Goal: Task Accomplishment & Management: Manage account settings

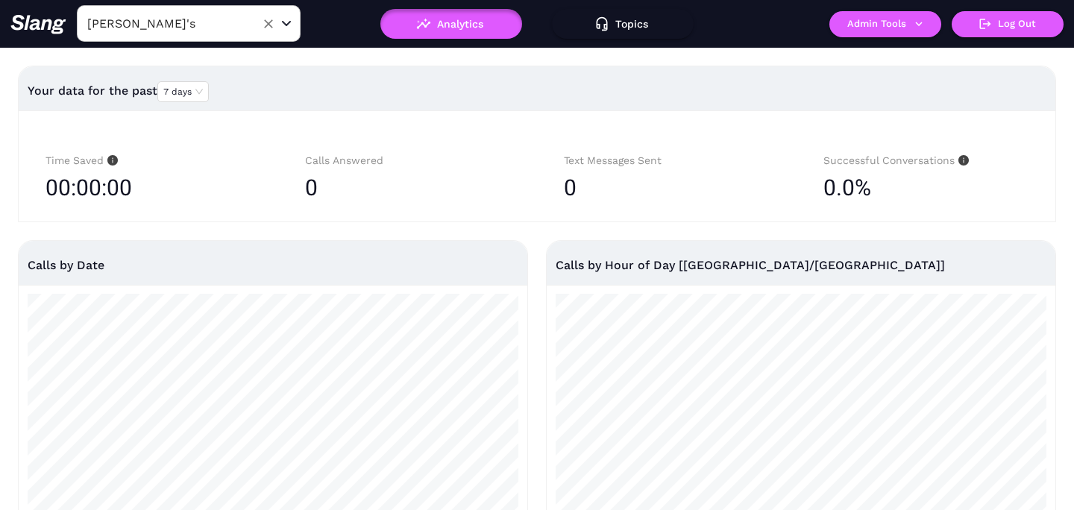
click at [222, 22] on input "[PERSON_NAME]'s" at bounding box center [166, 23] width 164 height 23
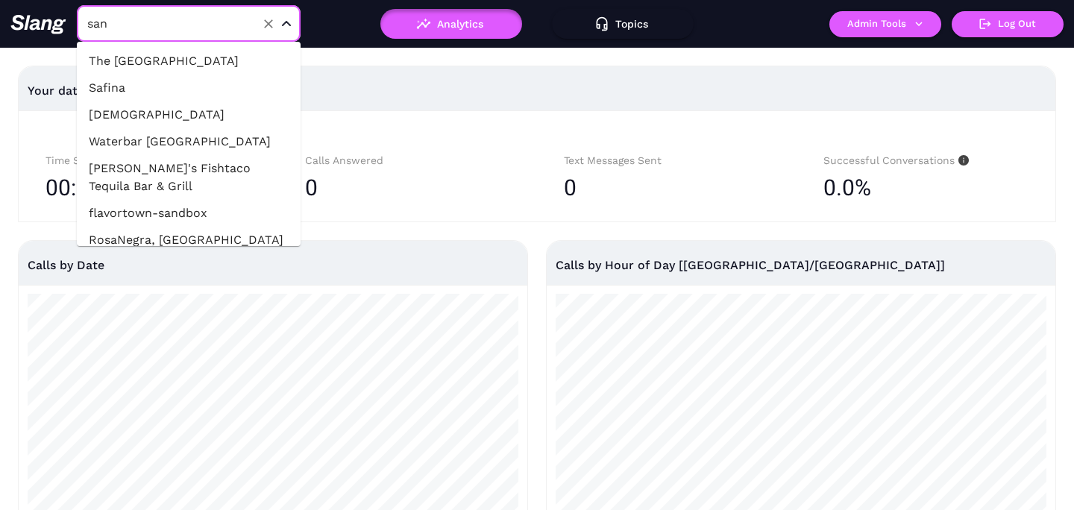
type input "sand"
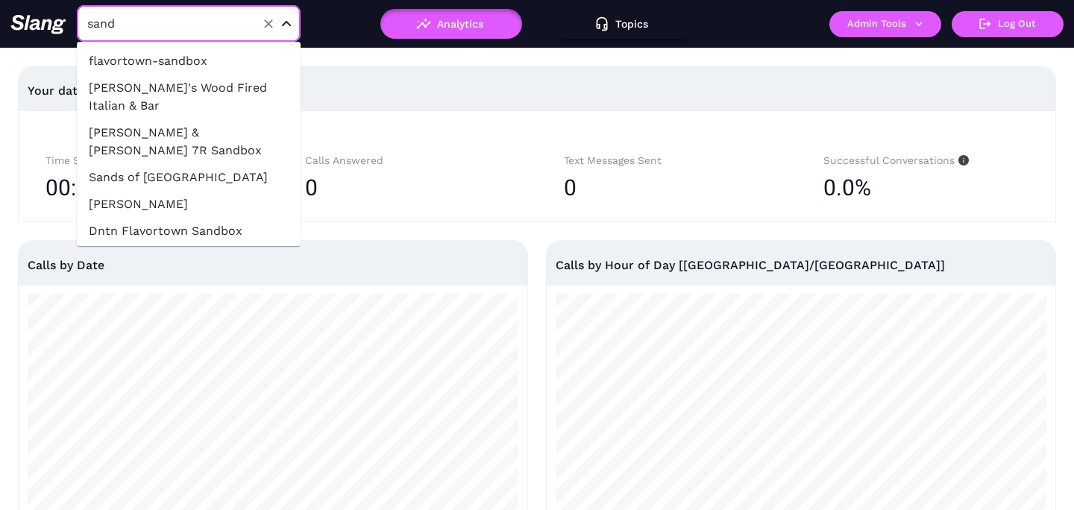
click at [207, 129] on li "[PERSON_NAME] & [PERSON_NAME] 7R Sandbox" at bounding box center [189, 141] width 224 height 45
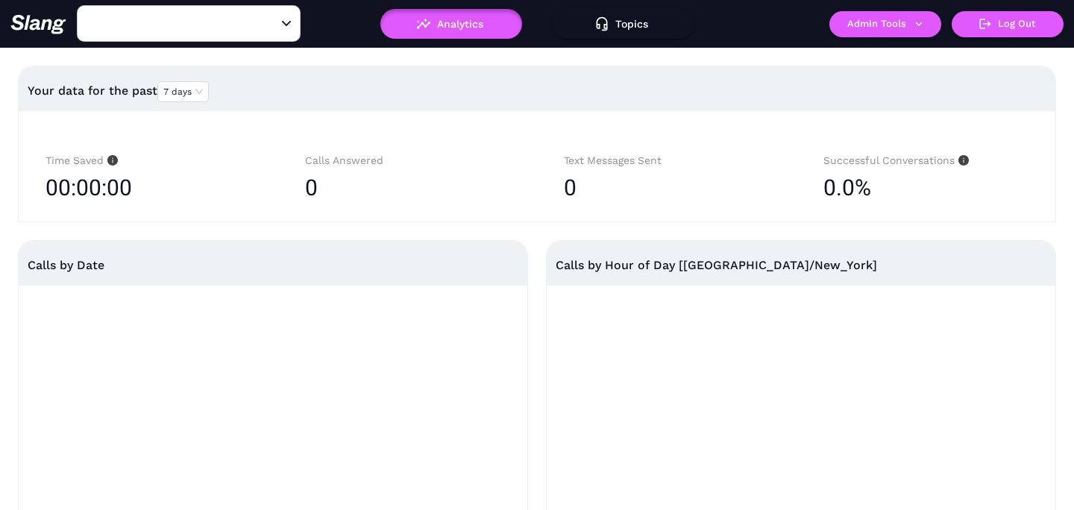
type input "[PERSON_NAME] & [PERSON_NAME] 7R Sandbox"
click at [903, 25] on button "Admin Tools" at bounding box center [885, 24] width 112 height 26
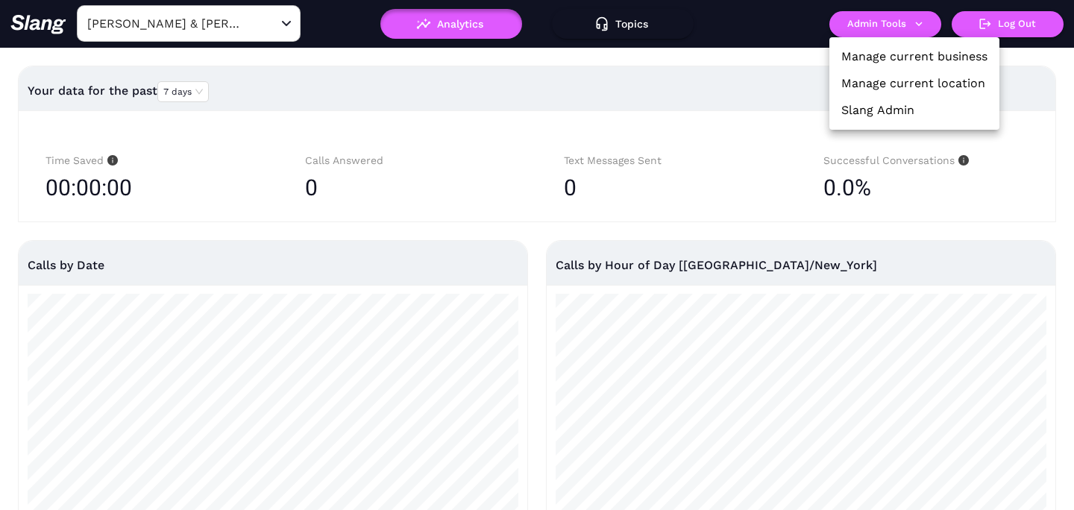
click at [900, 78] on link "Manage current location" at bounding box center [913, 84] width 144 height 18
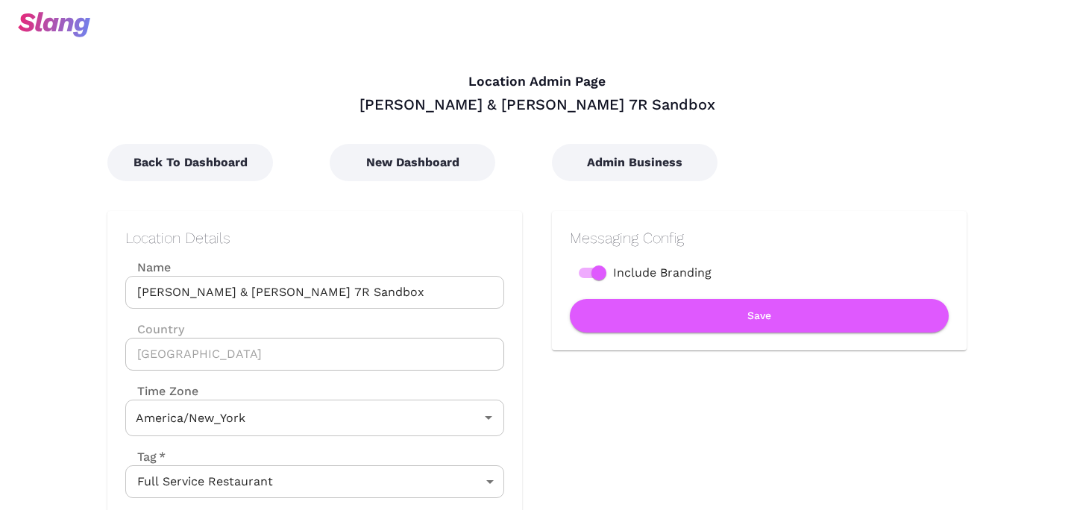
type input "Eastern Time"
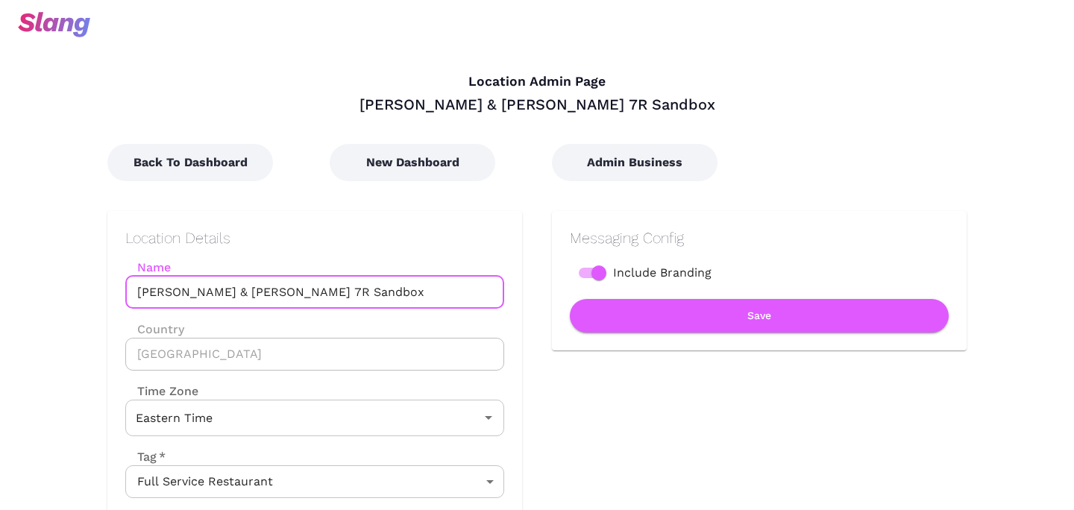
drag, startPoint x: 221, startPoint y: 292, endPoint x: 113, endPoint y: 292, distance: 108.1
click at [113, 292] on div "Location Details Name [PERSON_NAME] & [PERSON_NAME] 7R Sandbox Name Country [GE…" at bounding box center [314, 447] width 415 height 473
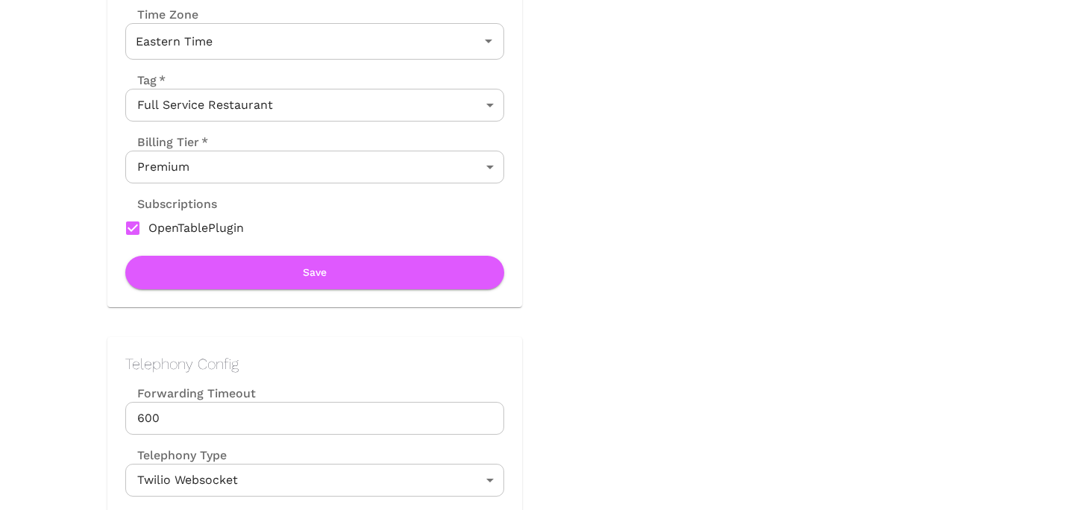
scroll to position [427, 0]
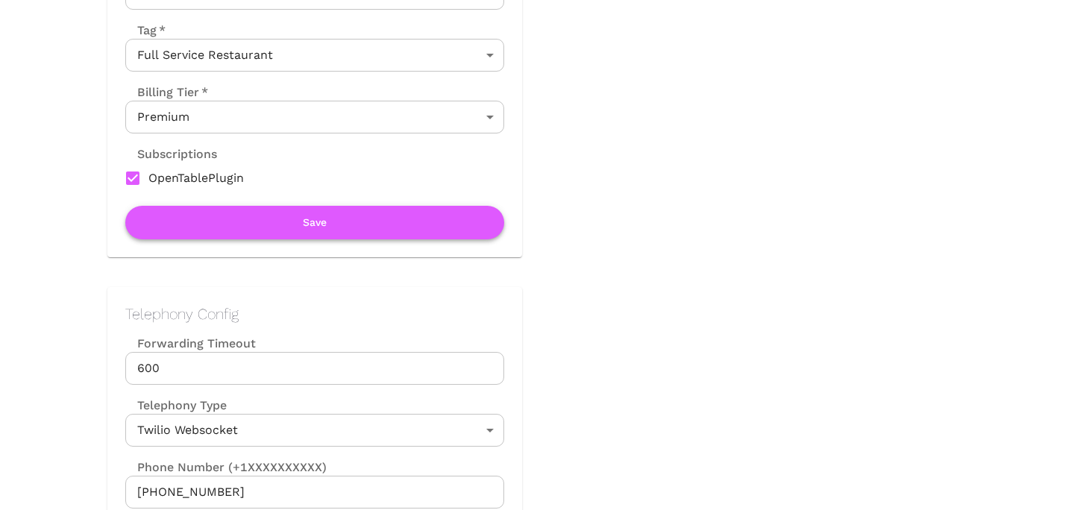
type input "Refinery Rooftop 7R Sandbox"
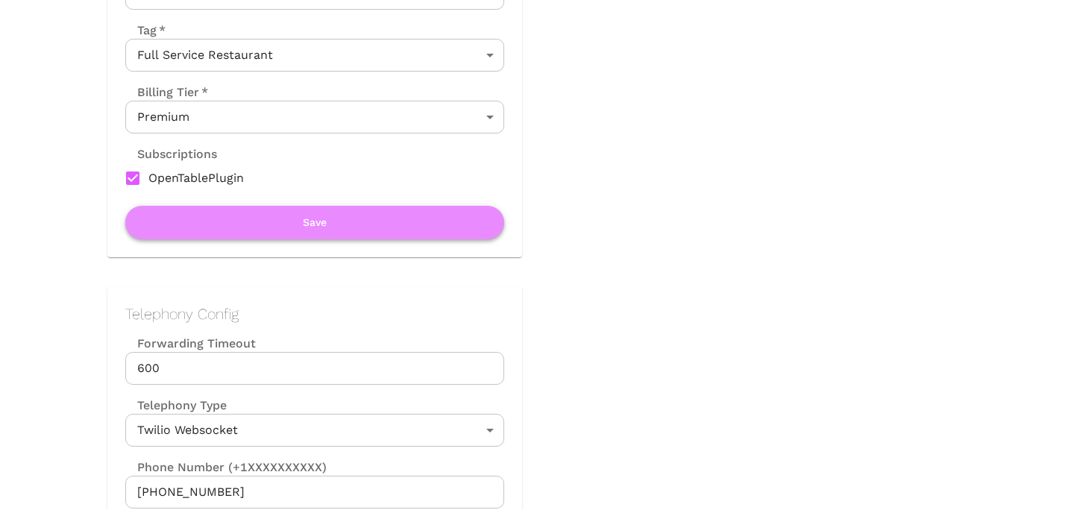
click at [265, 217] on button "Save" at bounding box center [314, 223] width 379 height 34
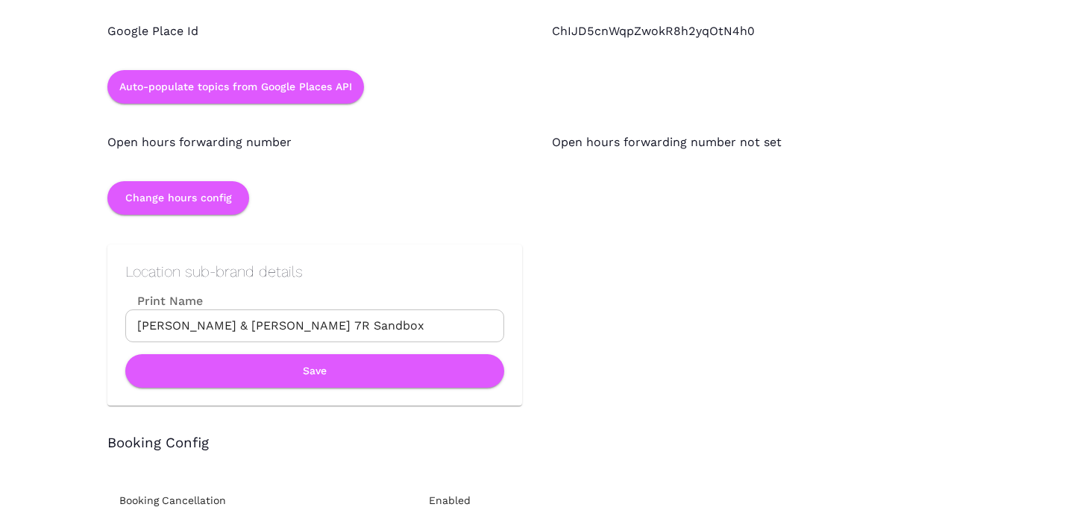
scroll to position [1532, 0]
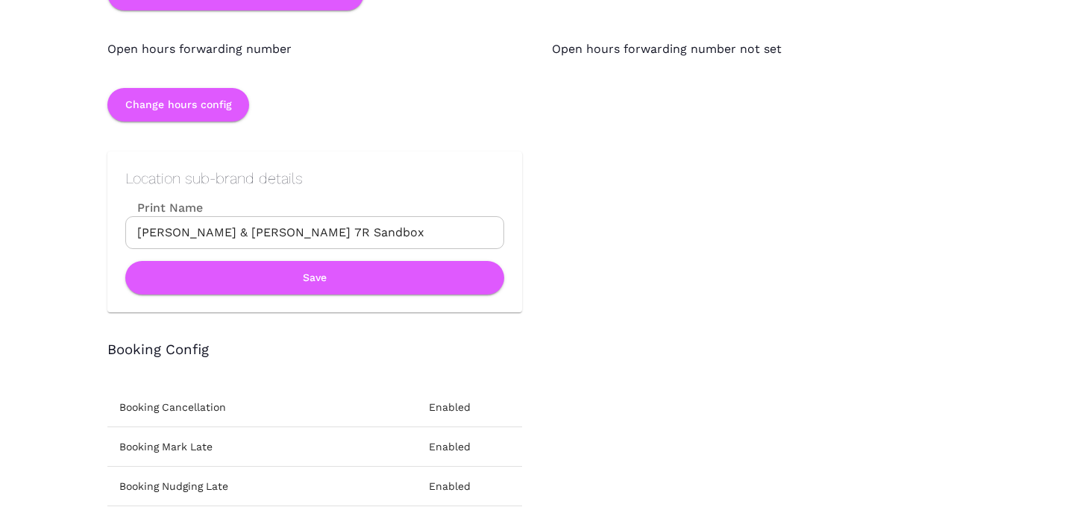
click at [266, 219] on input "[PERSON_NAME] & [PERSON_NAME] 7R Sandbox" at bounding box center [314, 232] width 379 height 33
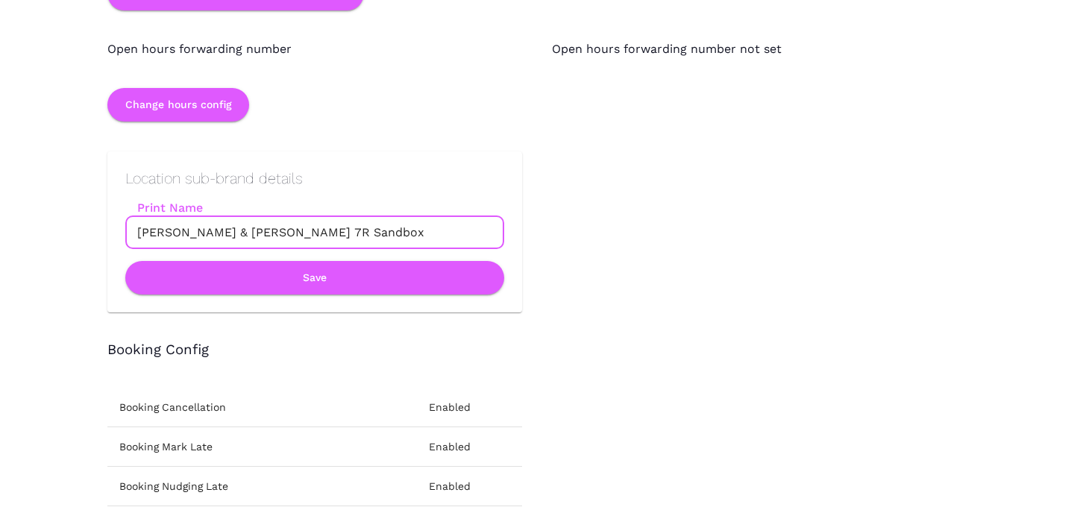
paste input "Refinery Rooftop"
type input "Refinery Rooftop 7R Sandbox"
click at [286, 281] on button "Save" at bounding box center [314, 278] width 379 height 34
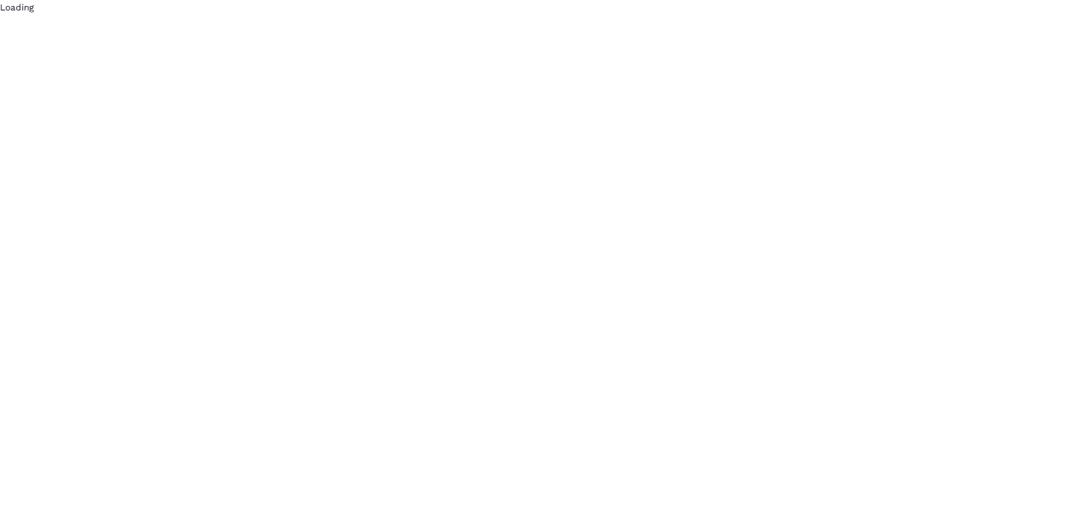
scroll to position [0, 0]
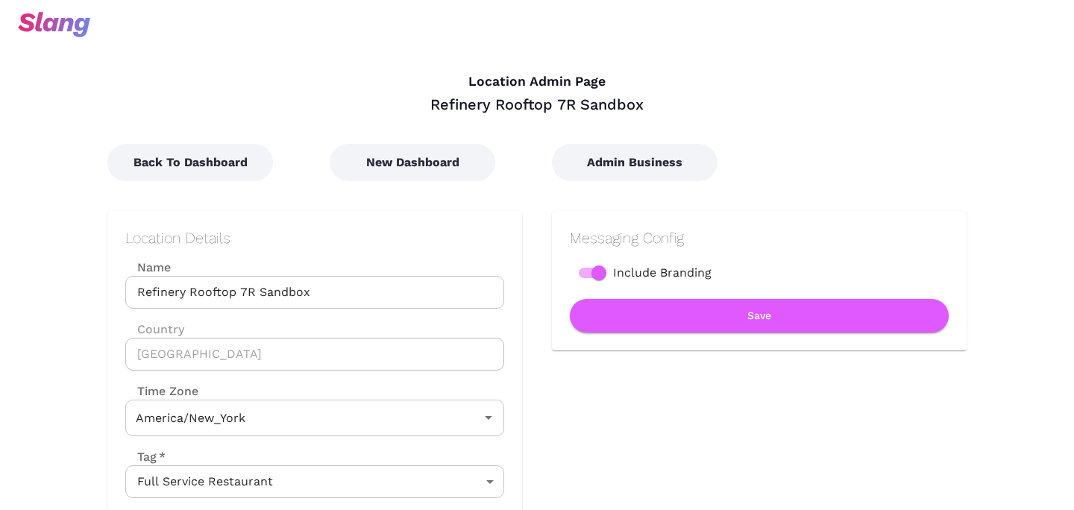
type input "Eastern Time"
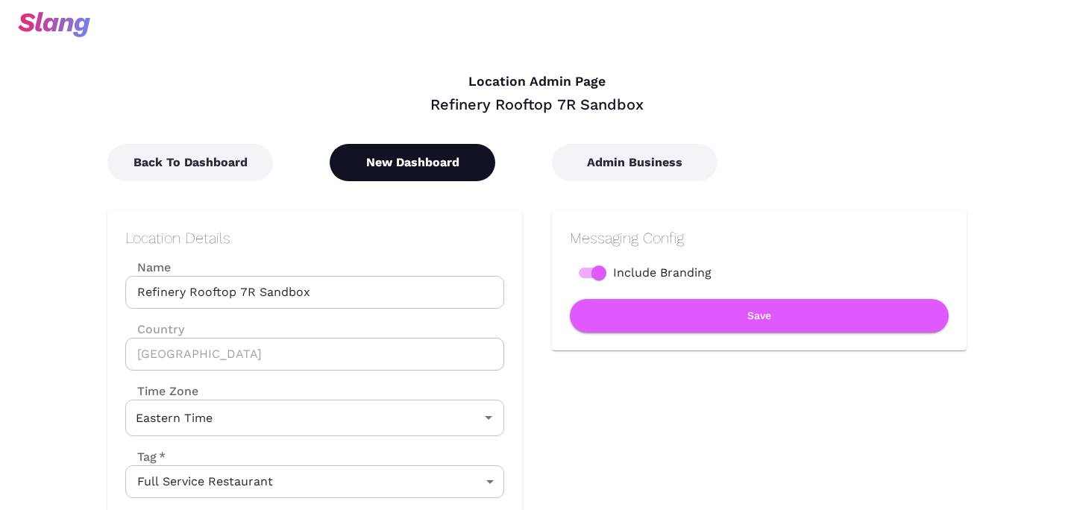
click at [444, 169] on button "New Dashboard" at bounding box center [413, 162] width 166 height 37
